Goal: Task Accomplishment & Management: Complete application form

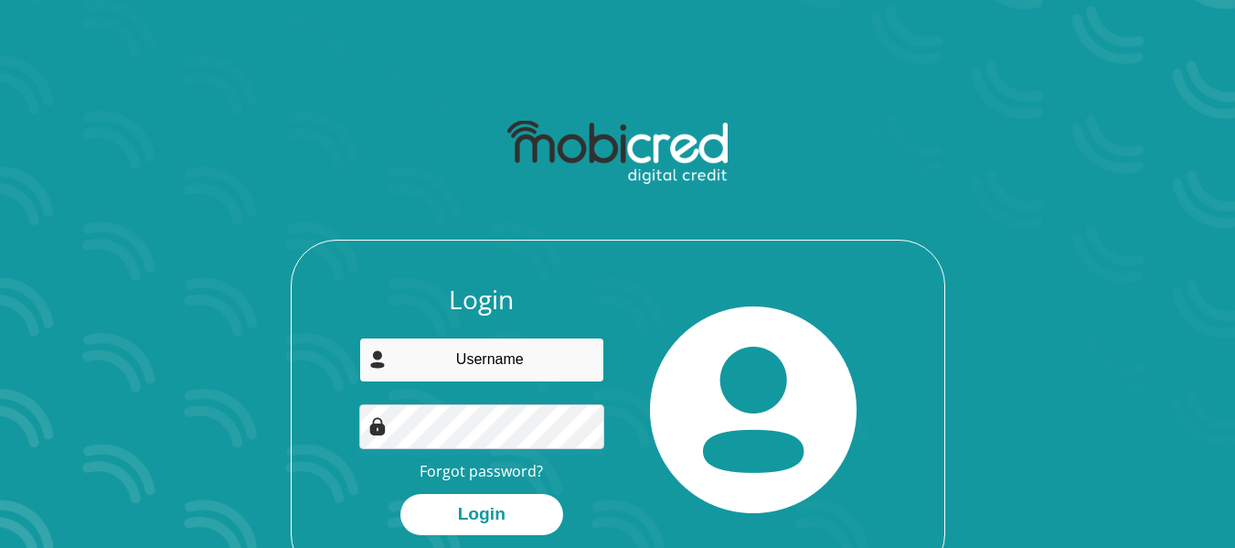
click at [459, 352] on input "email" at bounding box center [481, 359] width 245 height 45
type input "[EMAIL_ADDRESS][DOMAIN_NAME]"
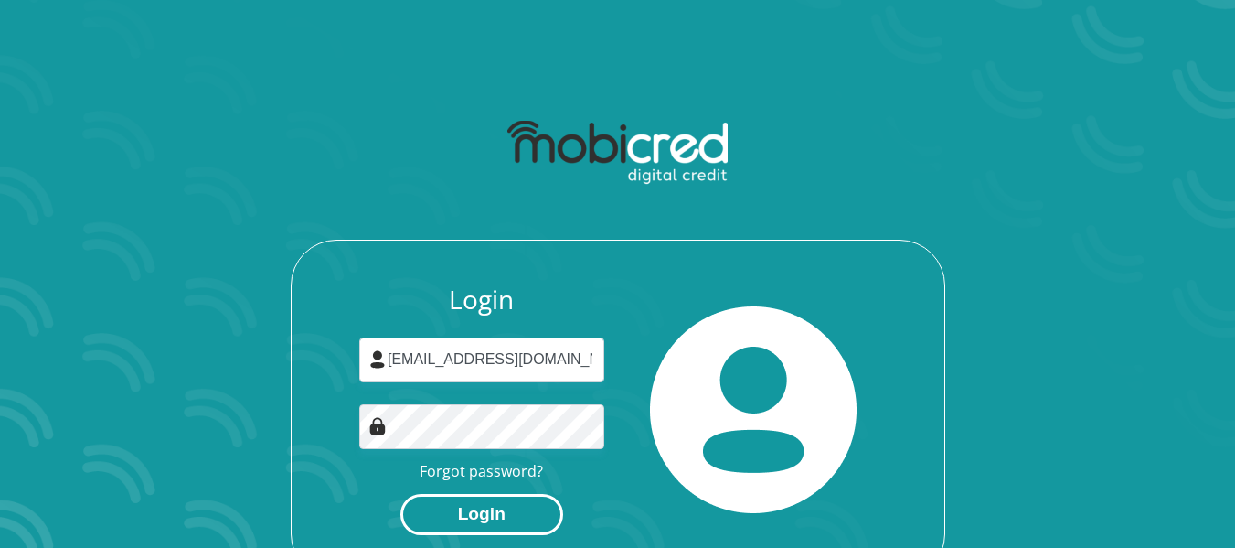
click at [454, 509] on button "Login" at bounding box center [481, 514] width 163 height 41
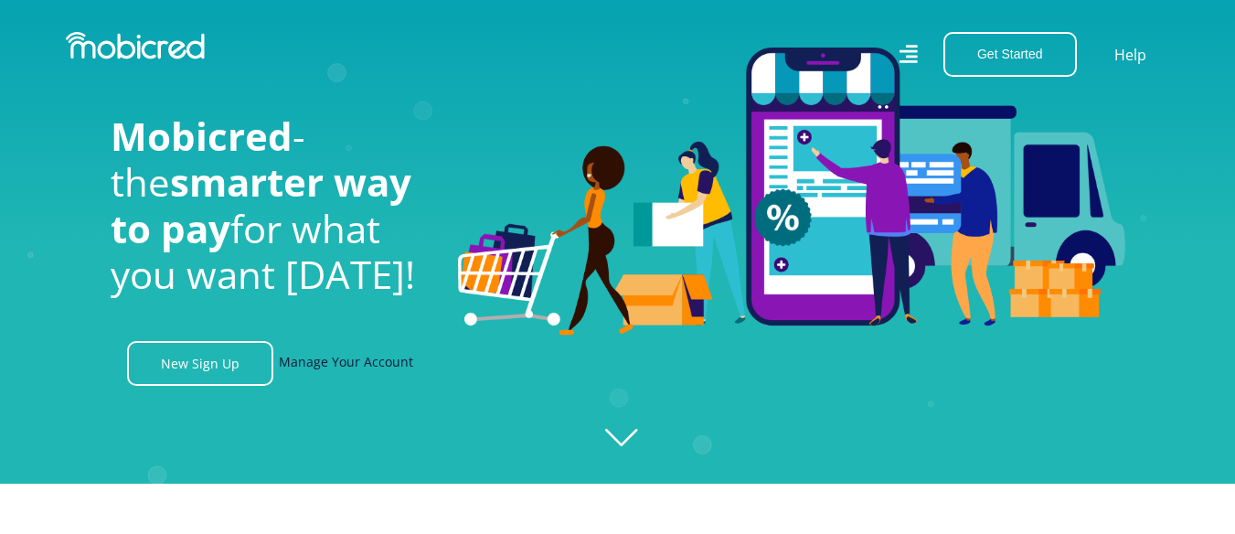
scroll to position [0, 4169]
click at [355, 372] on link "Manage Your Account" at bounding box center [346, 363] width 134 height 45
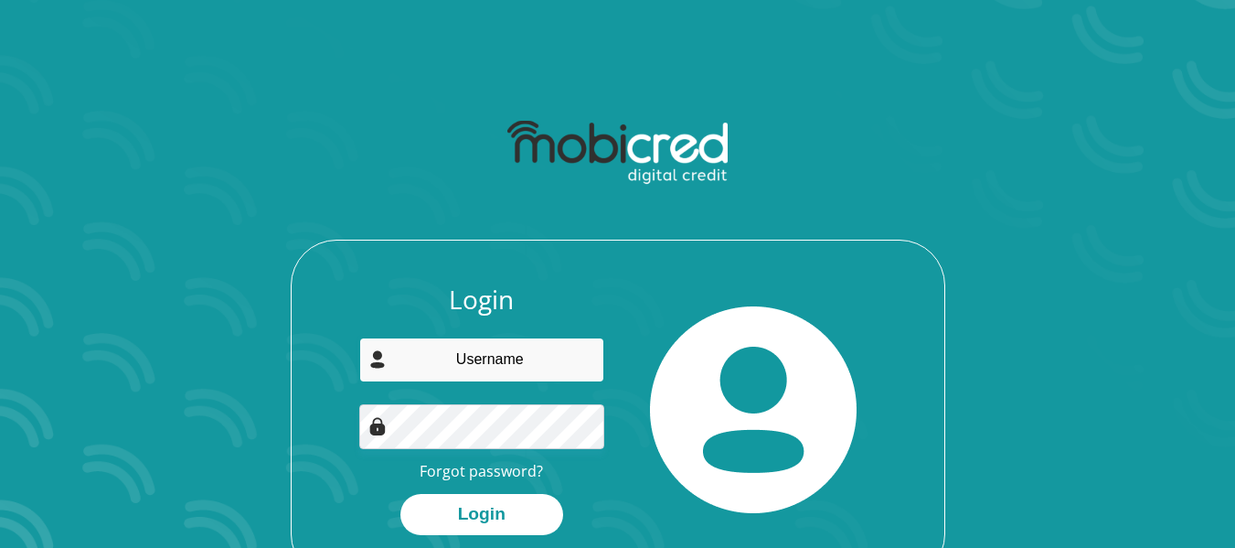
click at [466, 367] on input "email" at bounding box center [481, 359] width 245 height 45
type input "nnakisenimudau94@gmail.com"
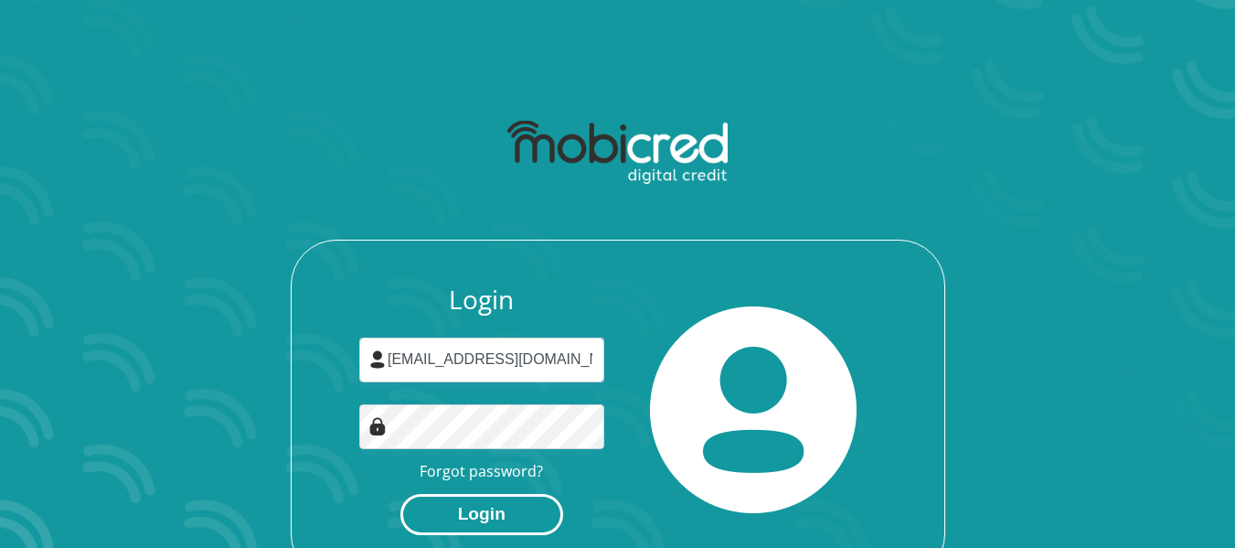
click at [457, 513] on button "Login" at bounding box center [481, 514] width 163 height 41
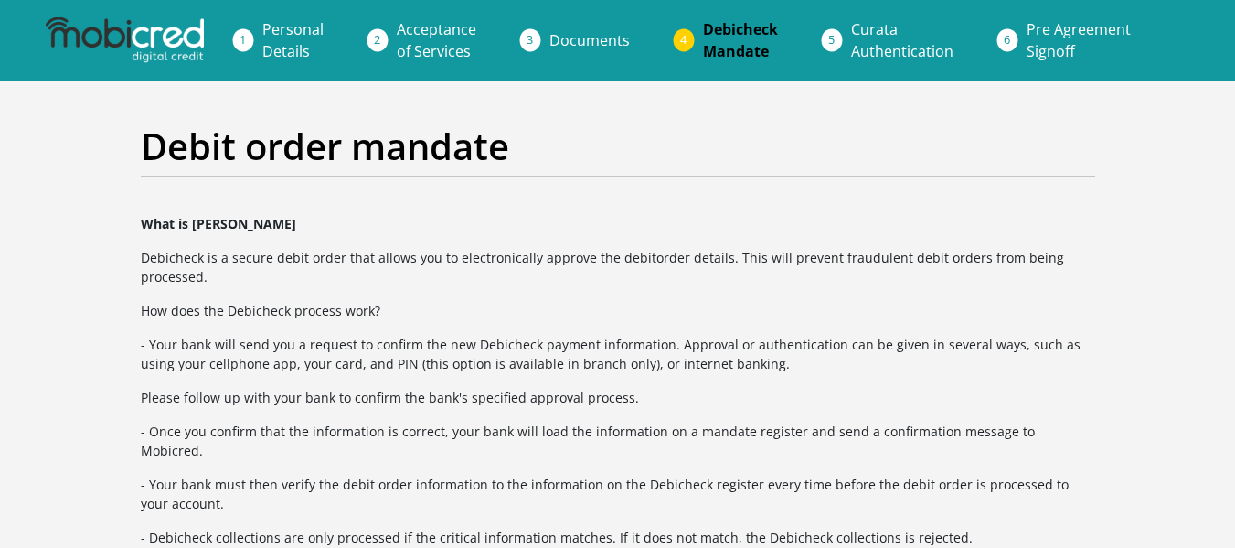
click at [1014, 45] on li "Pre Agreement Signoff" at bounding box center [1100, 40] width 177 height 59
click at [1036, 43] on span "Pre Agreement Signoff" at bounding box center [1079, 40] width 104 height 42
click at [717, 24] on span "Debicheck Mandate" at bounding box center [740, 40] width 75 height 42
click at [1075, 39] on link "Pre Agreement Signoff" at bounding box center [1078, 40] width 133 height 59
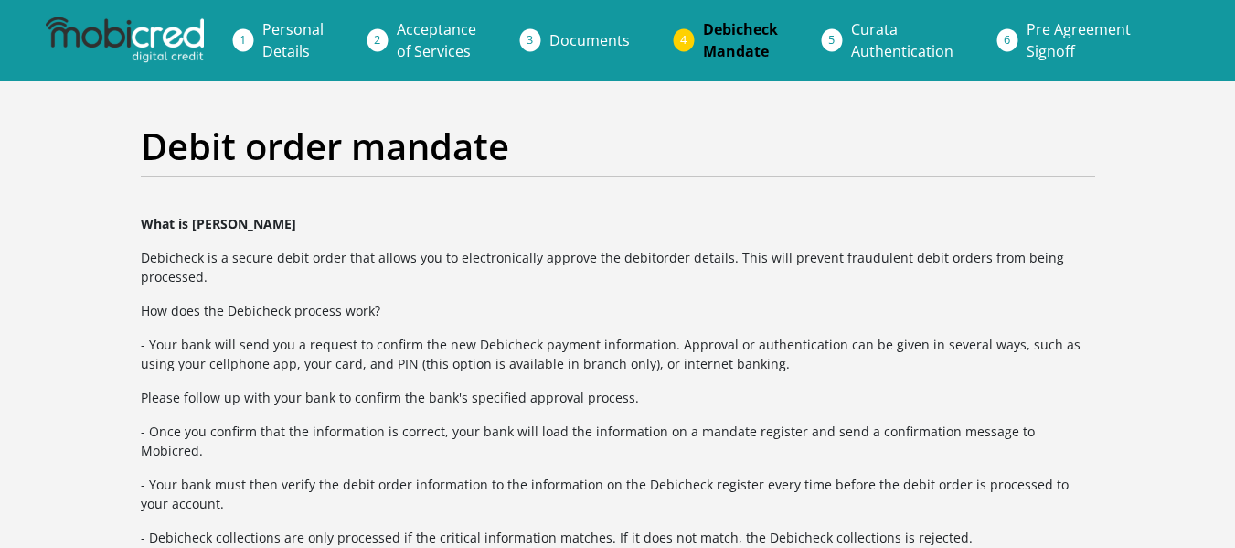
click at [1075, 39] on link "Pre Agreement Signoff" at bounding box center [1078, 40] width 133 height 59
click at [118, 44] on img at bounding box center [124, 40] width 157 height 46
click at [1062, 33] on span "Pre Agreement Signoff" at bounding box center [1079, 40] width 104 height 42
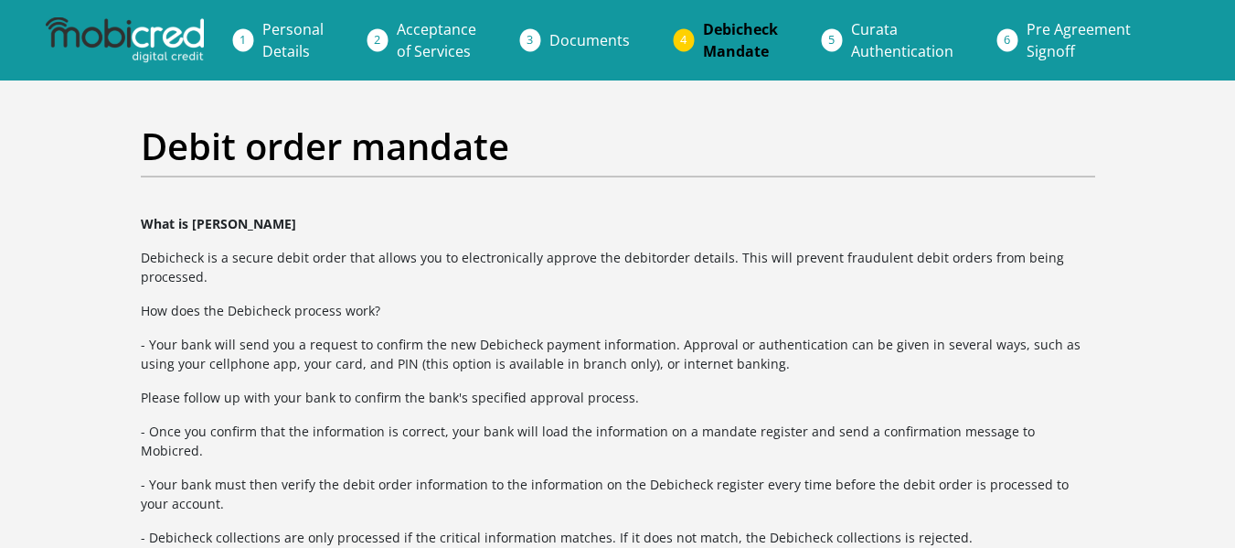
click at [1062, 33] on span "Pre Agreement Signoff" at bounding box center [1079, 40] width 104 height 42
click at [292, 48] on span "Personal Details" at bounding box center [292, 40] width 61 height 42
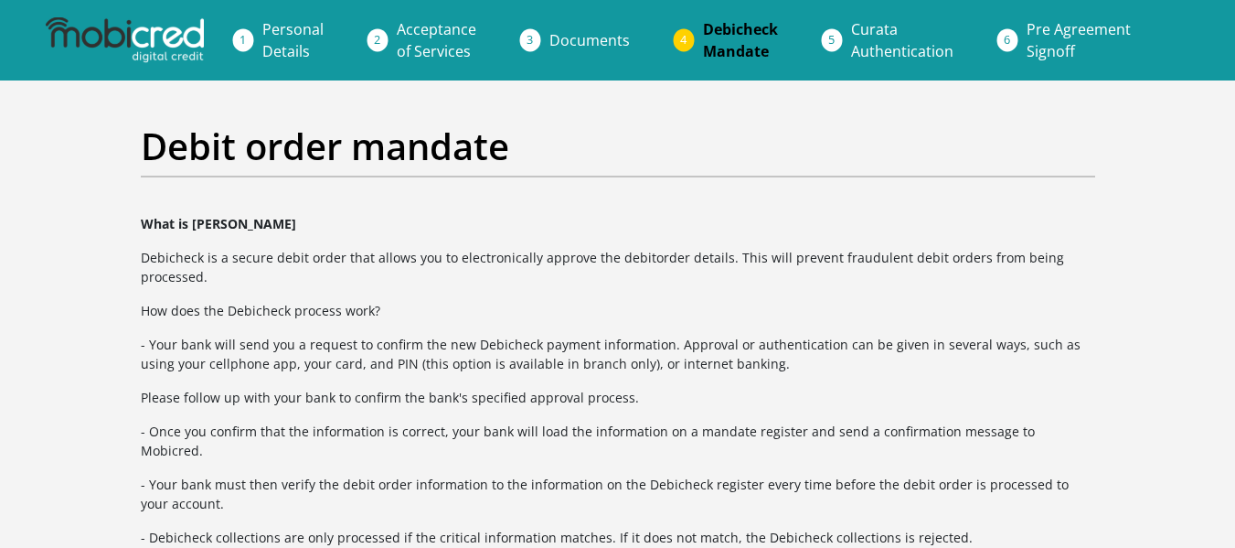
click at [292, 48] on span "Personal Details" at bounding box center [292, 40] width 61 height 42
click at [111, 33] on img at bounding box center [124, 40] width 157 height 46
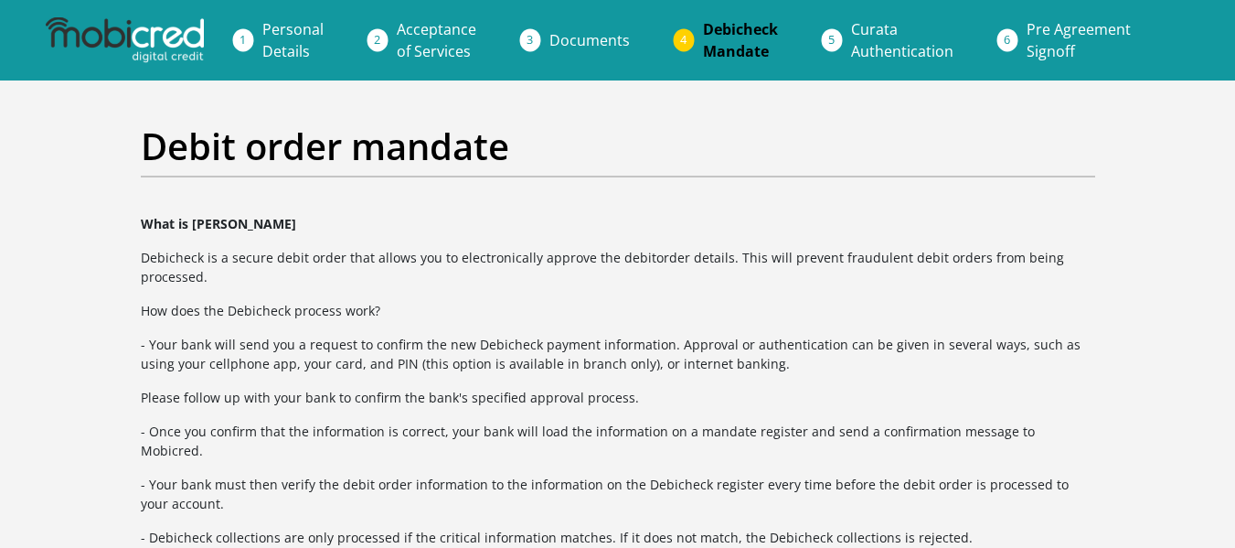
click at [111, 33] on img at bounding box center [124, 40] width 157 height 46
